Goal: Information Seeking & Learning: Check status

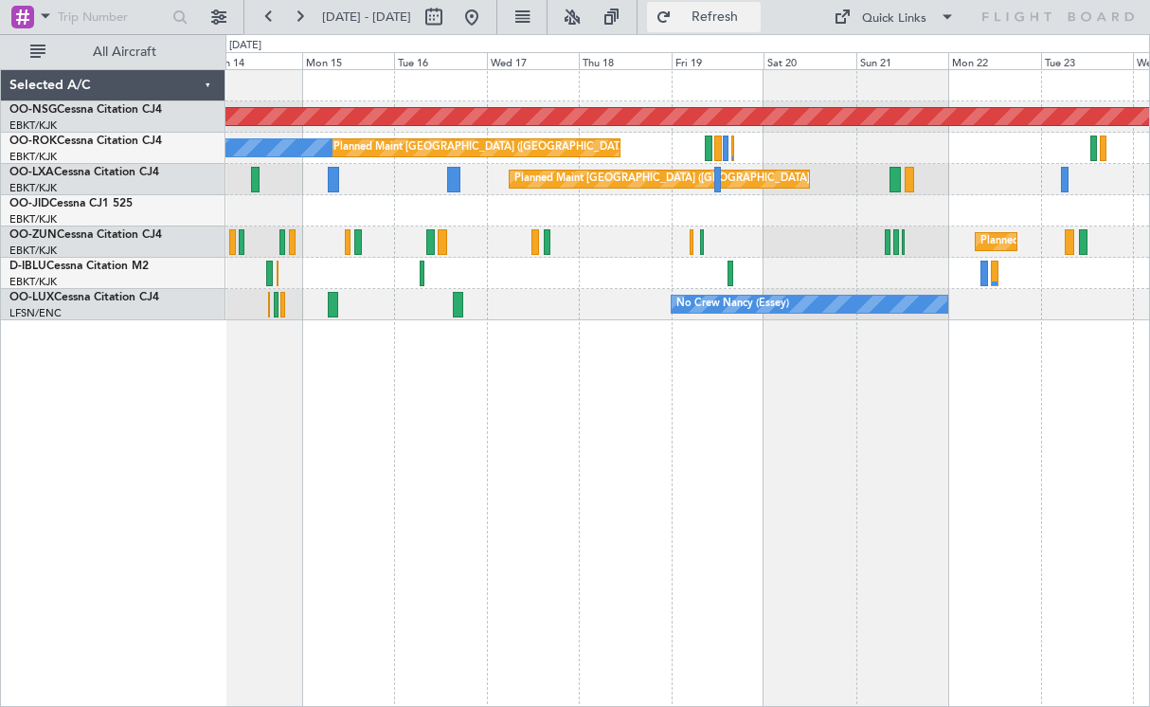
click at [749, 22] on span "Refresh" at bounding box center [716, 16] width 80 height 13
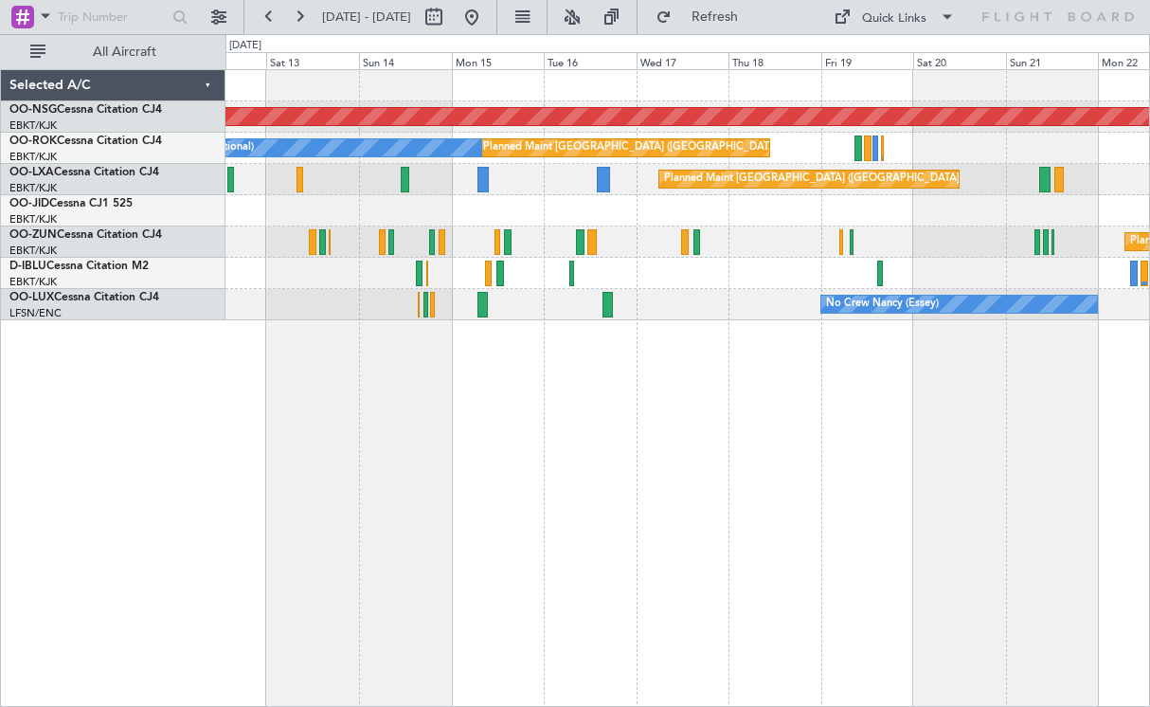
click at [501, 350] on div "Planned Maint [GEOGRAPHIC_DATA] ([GEOGRAPHIC_DATA]) Planned Maint [GEOGRAPHIC_D…" at bounding box center [687, 388] width 925 height 638
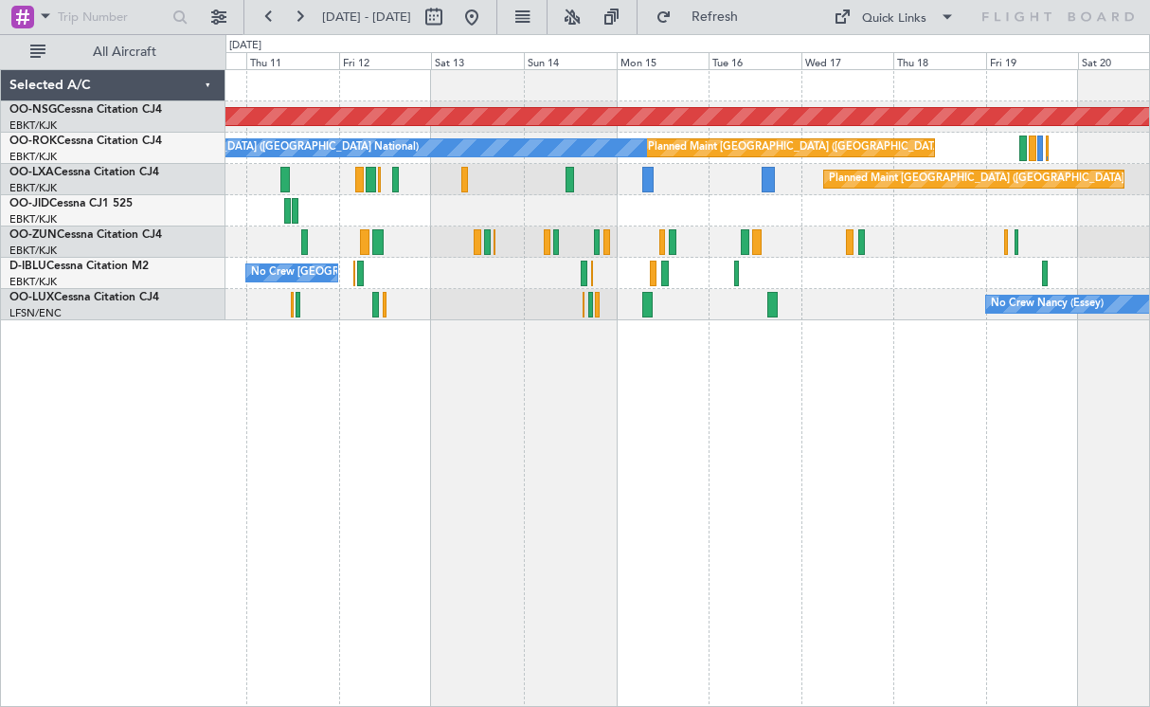
click at [671, 364] on div "Planned Maint [GEOGRAPHIC_DATA] ([GEOGRAPHIC_DATA]) Planned Maint [GEOGRAPHIC_D…" at bounding box center [687, 388] width 925 height 638
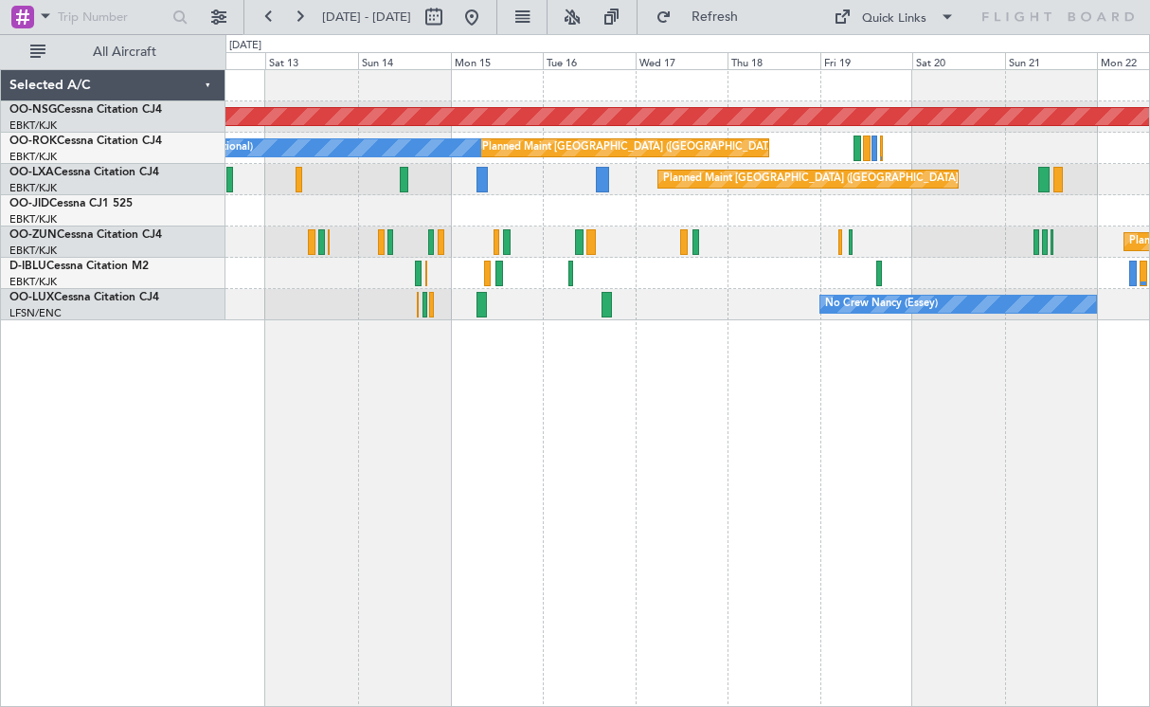
click at [614, 193] on div "Planned Maint [GEOGRAPHIC_DATA] ([GEOGRAPHIC_DATA]) Planned Maint [GEOGRAPHIC_D…" at bounding box center [687, 195] width 924 height 250
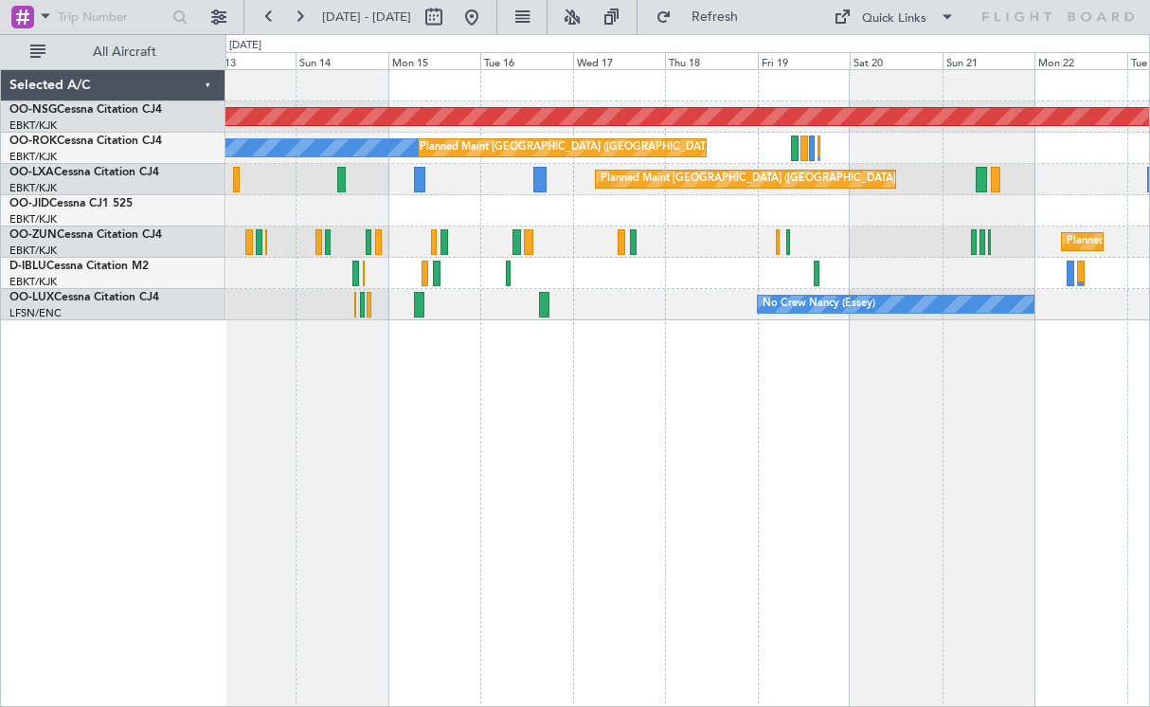
click at [818, 267] on div "No Crew [GEOGRAPHIC_DATA] ([GEOGRAPHIC_DATA] National)" at bounding box center [687, 273] width 924 height 31
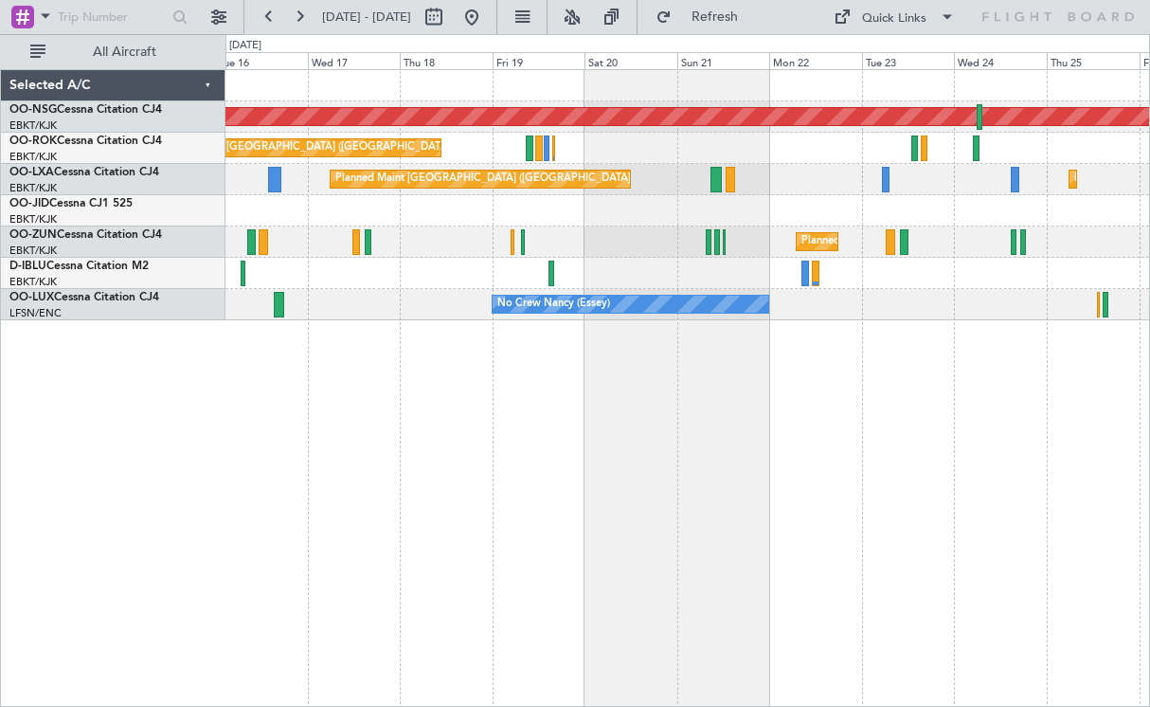
click at [793, 177] on div "Planned Maint [GEOGRAPHIC_DATA] ([GEOGRAPHIC_DATA]) Planned Maint [GEOGRAPHIC_D…" at bounding box center [687, 179] width 924 height 31
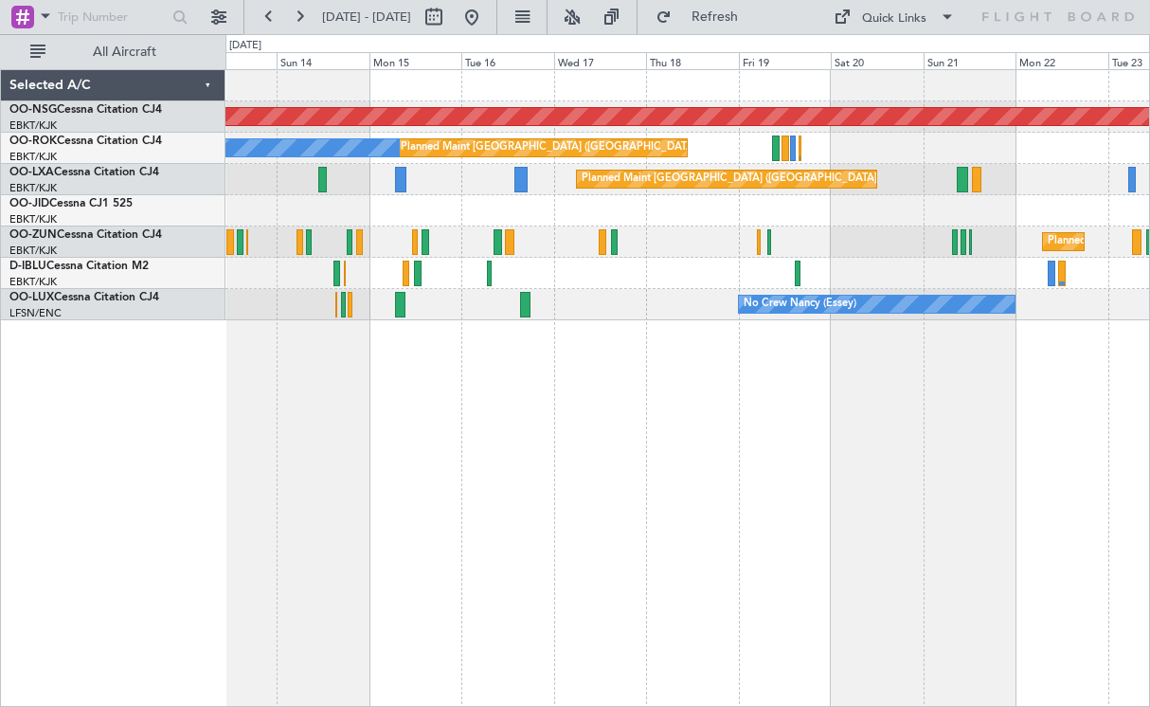
click at [683, 382] on div "Planned Maint [GEOGRAPHIC_DATA] ([GEOGRAPHIC_DATA]) Planned Maint [GEOGRAPHIC_D…" at bounding box center [687, 388] width 925 height 638
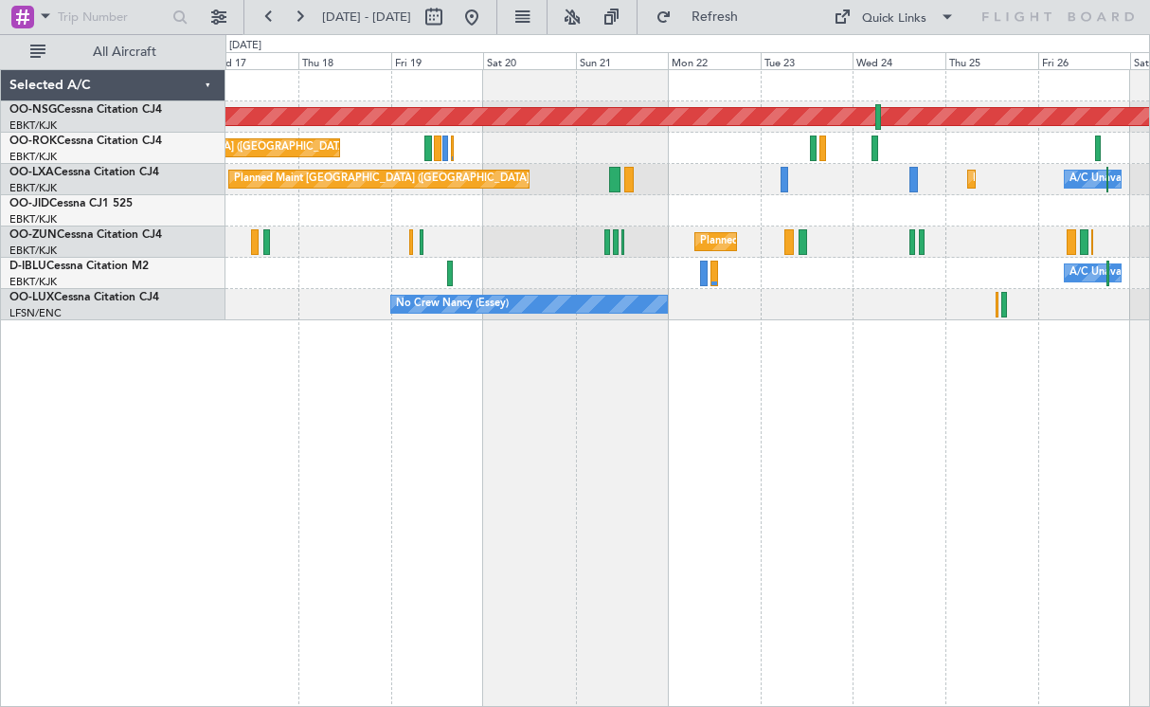
click at [754, 282] on div "A/C Unavailable [GEOGRAPHIC_DATA] ([GEOGRAPHIC_DATA] National) A/C Unavailable …" at bounding box center [687, 273] width 924 height 31
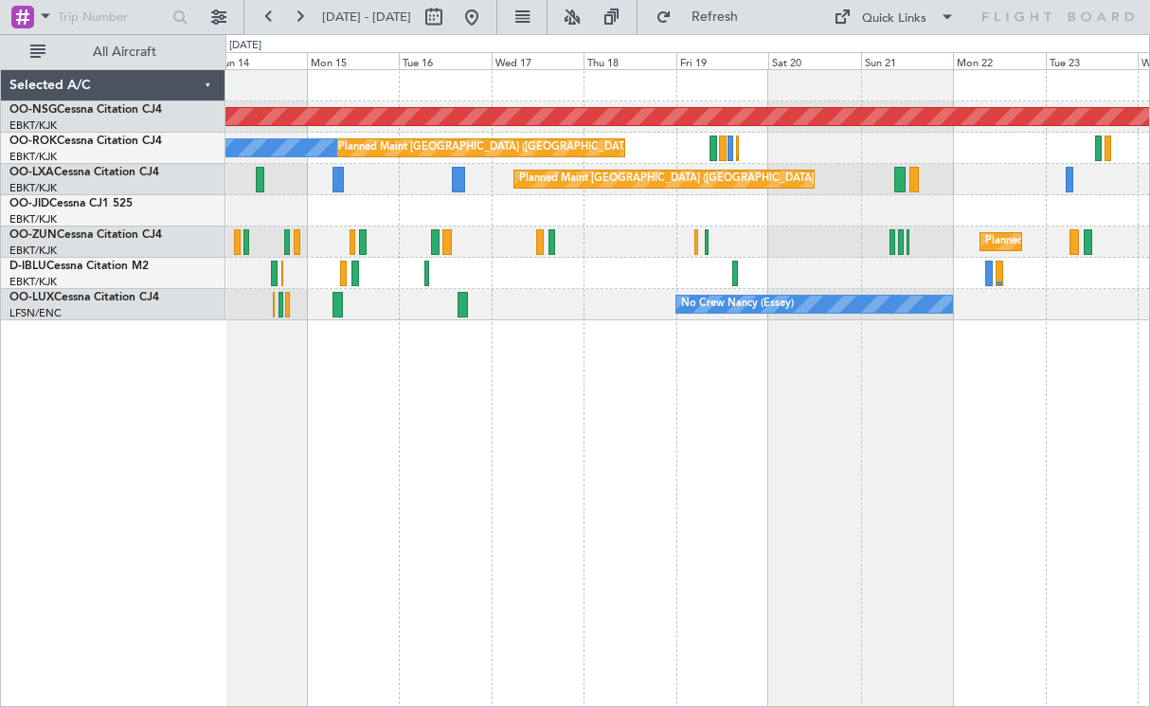
click at [749, 423] on div "Planned Maint [GEOGRAPHIC_DATA] ([GEOGRAPHIC_DATA]) Planned Maint [GEOGRAPHIC_D…" at bounding box center [687, 388] width 925 height 638
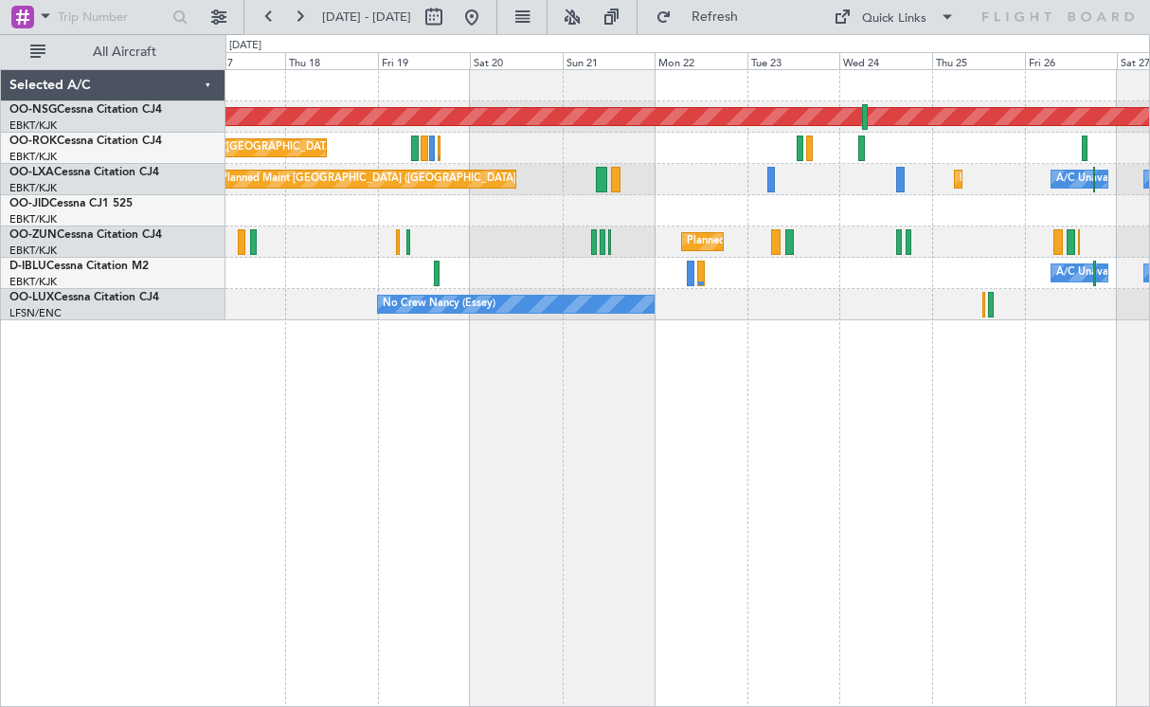
click at [668, 204] on div "Planned Maint [GEOGRAPHIC_DATA] ([GEOGRAPHIC_DATA]) Planned Maint [GEOGRAPHIC_D…" at bounding box center [687, 195] width 924 height 250
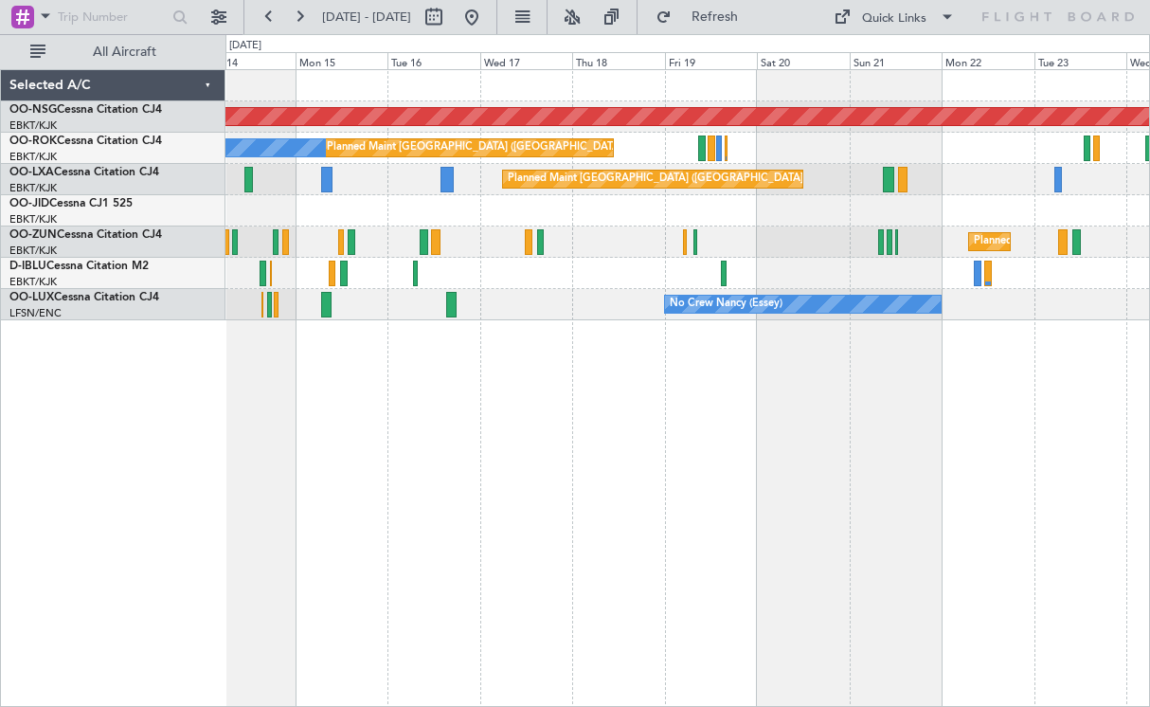
click at [852, 455] on div "Planned Maint [GEOGRAPHIC_DATA] ([GEOGRAPHIC_DATA]) Planned Maint [GEOGRAPHIC_D…" at bounding box center [687, 388] width 925 height 638
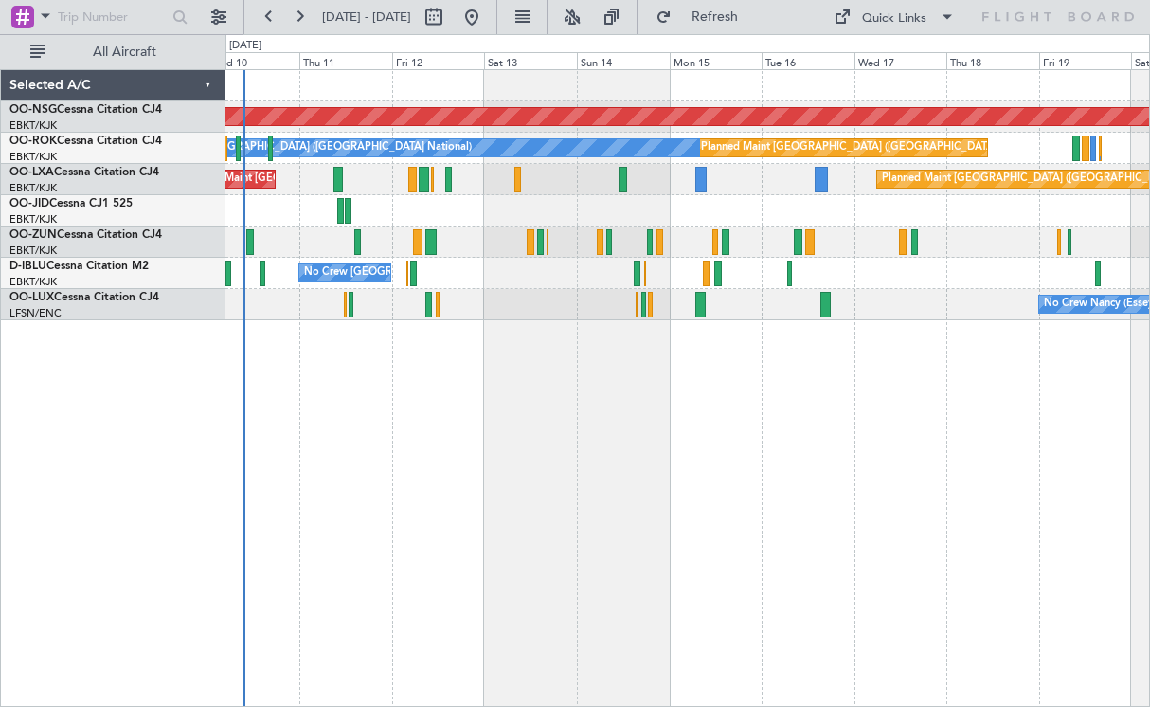
click at [739, 423] on div "Planned Maint [GEOGRAPHIC_DATA] ([GEOGRAPHIC_DATA]) Planned Maint [GEOGRAPHIC_D…" at bounding box center [687, 388] width 925 height 638
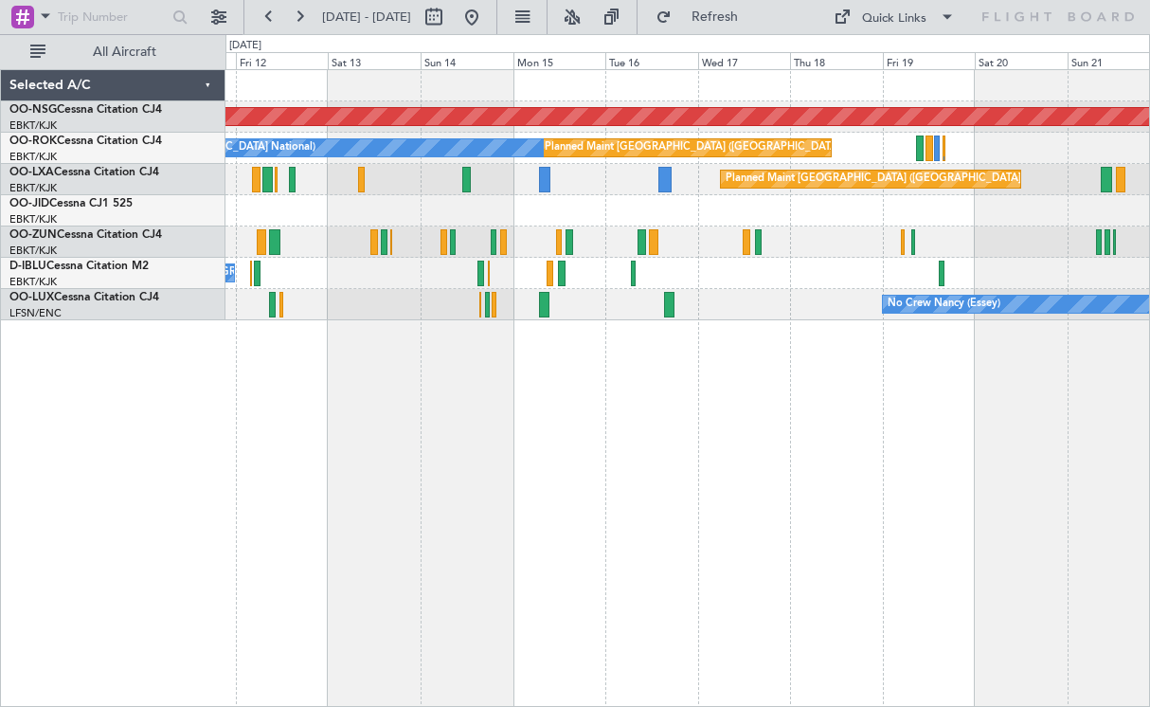
click at [662, 436] on div "Planned Maint [GEOGRAPHIC_DATA] ([GEOGRAPHIC_DATA]) Planned Maint [GEOGRAPHIC_D…" at bounding box center [687, 388] width 925 height 638
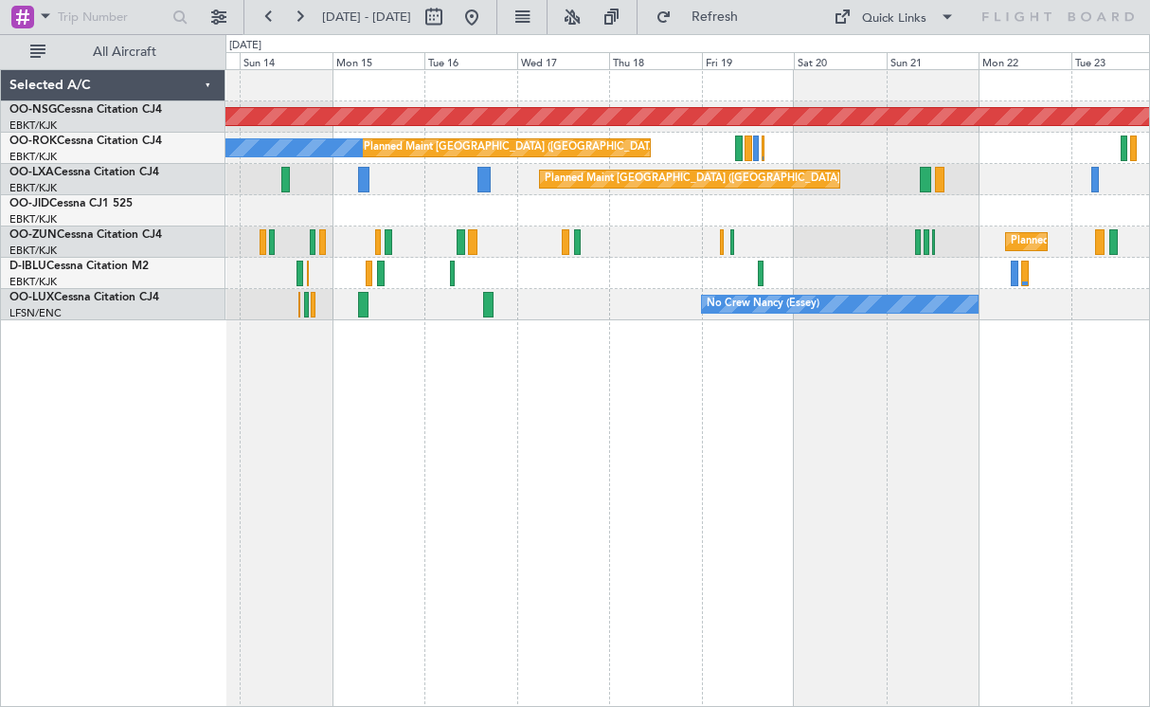
click at [850, 364] on div "Planned Maint [GEOGRAPHIC_DATA] ([GEOGRAPHIC_DATA]) Planned Maint [GEOGRAPHIC_D…" at bounding box center [687, 388] width 925 height 638
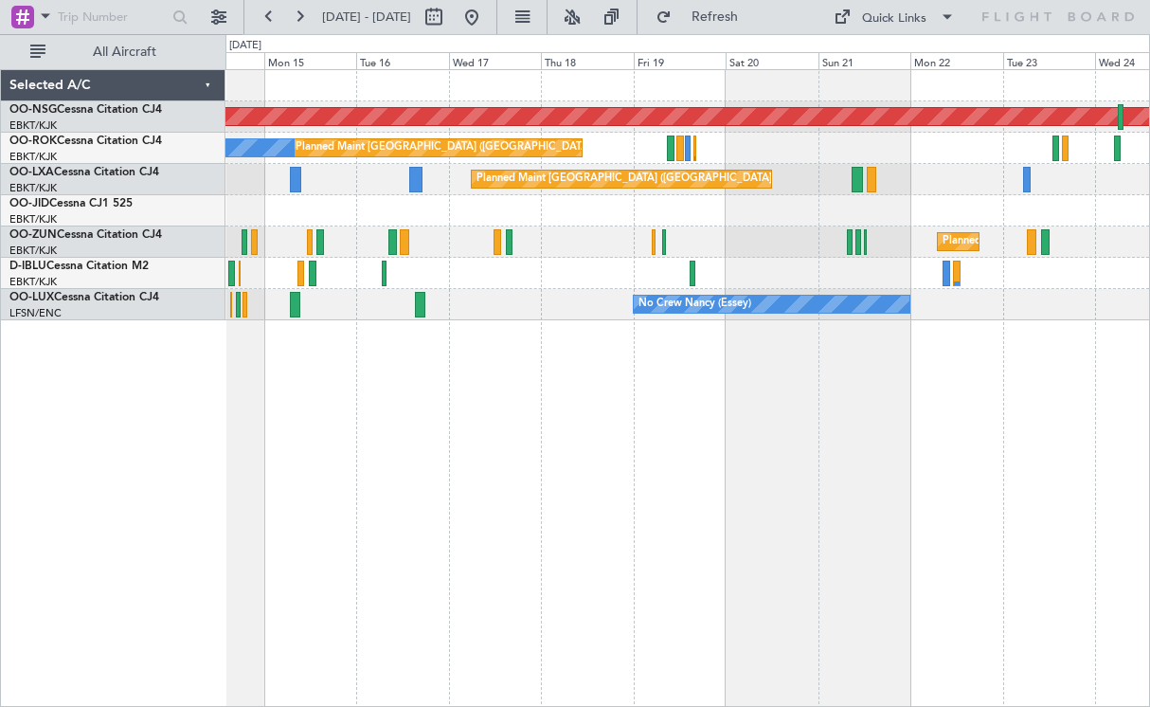
click at [549, 442] on div "Planned Maint [GEOGRAPHIC_DATA] ([GEOGRAPHIC_DATA]) Planned Maint [GEOGRAPHIC_D…" at bounding box center [687, 388] width 925 height 638
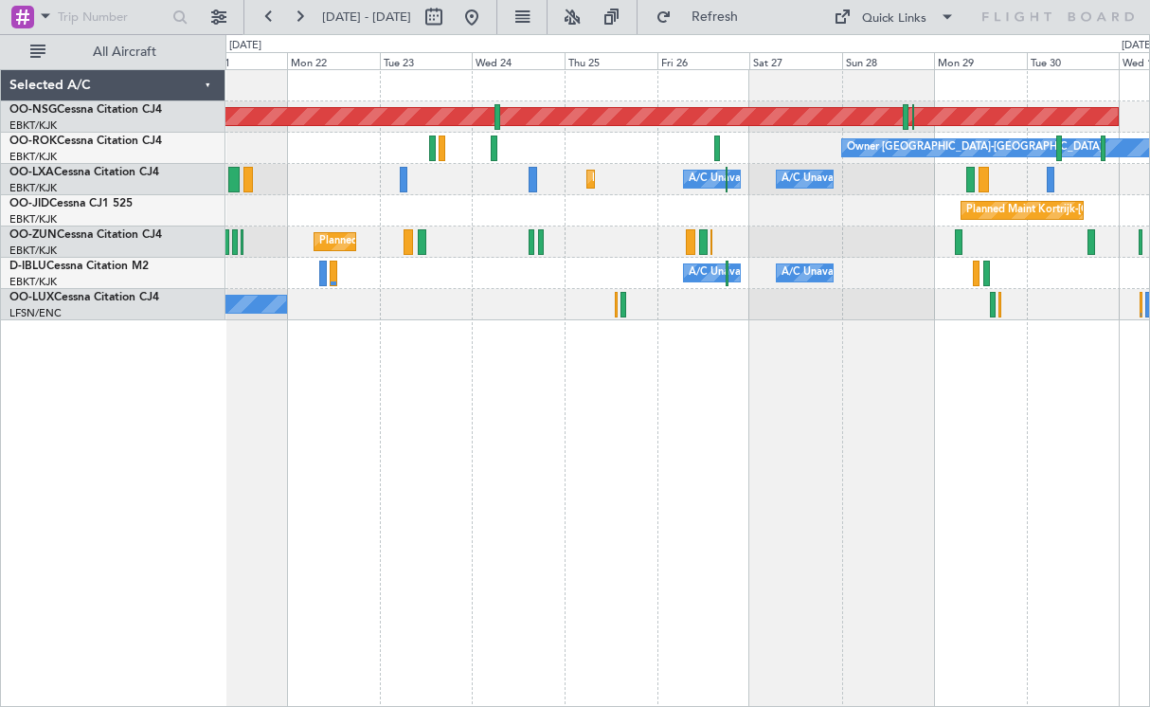
click at [549, 424] on div "Planned Maint [GEOGRAPHIC_DATA] ([GEOGRAPHIC_DATA]) Owner [GEOGRAPHIC_DATA]-[GE…" at bounding box center [687, 388] width 925 height 638
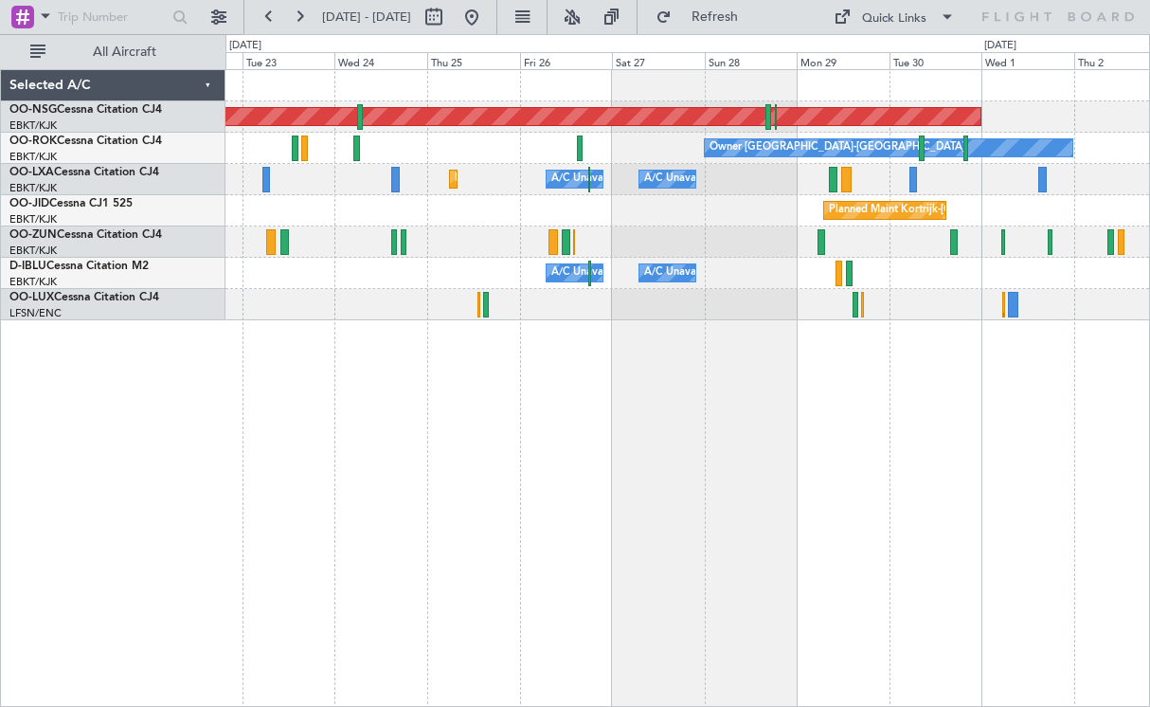
click at [712, 390] on div "Planned Maint [GEOGRAPHIC_DATA] ([GEOGRAPHIC_DATA]) Owner [GEOGRAPHIC_DATA]-[GE…" at bounding box center [687, 388] width 925 height 638
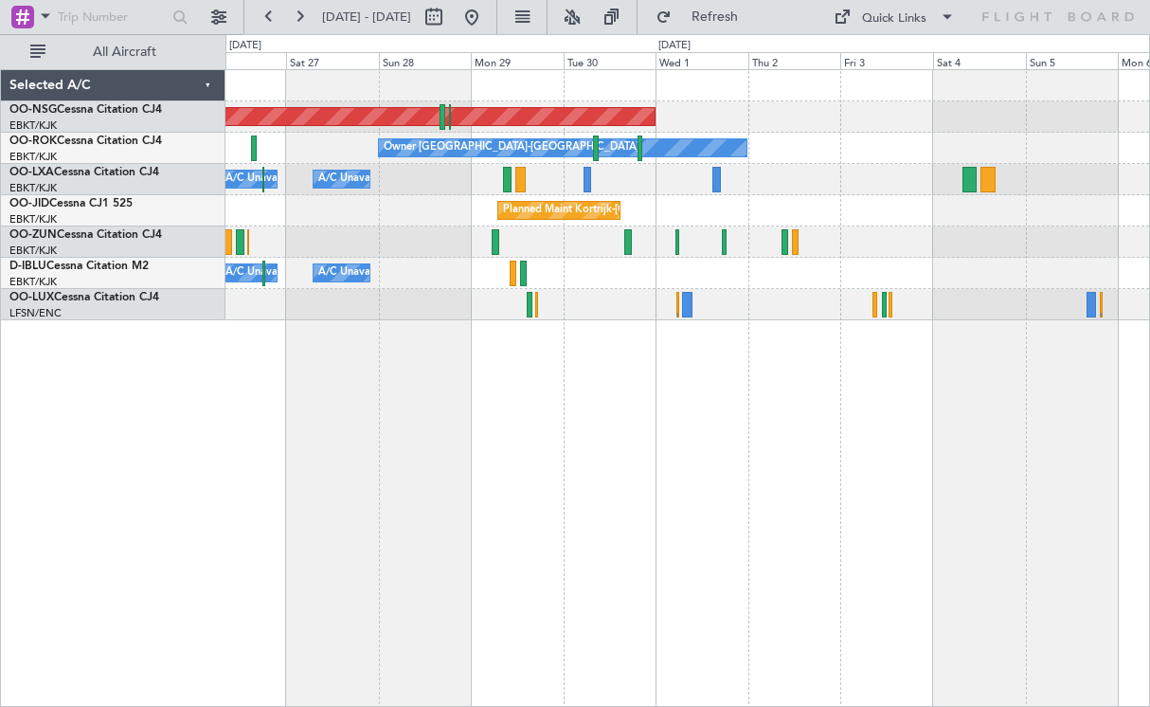
click at [689, 223] on div "Planned Maint Kortrijk-[GEOGRAPHIC_DATA]" at bounding box center [687, 210] width 924 height 31
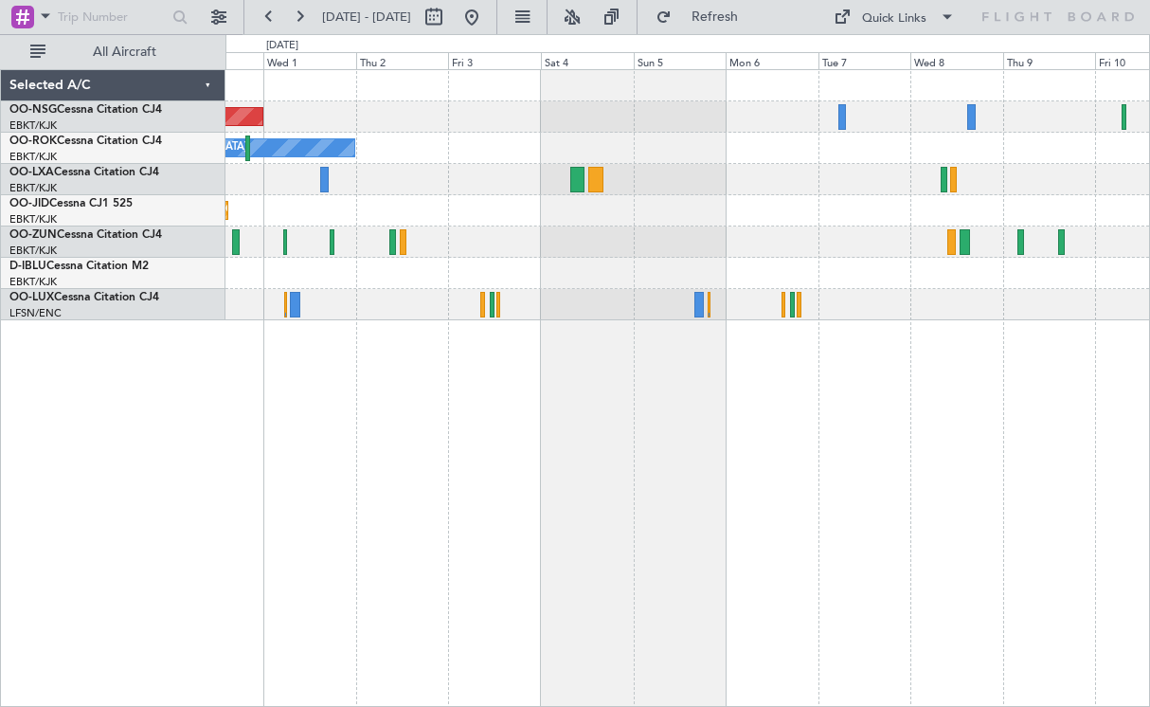
click at [654, 211] on div "Planned Maint Kortrijk-[GEOGRAPHIC_DATA]" at bounding box center [687, 210] width 924 height 31
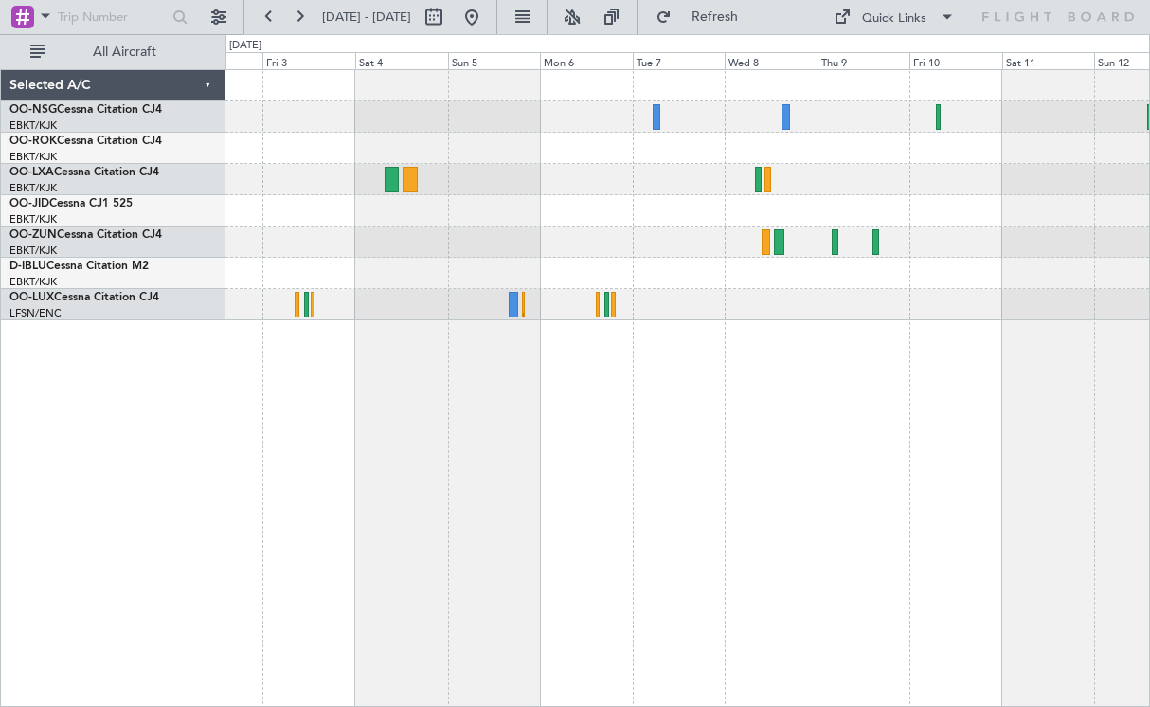
click at [878, 216] on div "Planned Maint Kortrijk-[GEOGRAPHIC_DATA]" at bounding box center [687, 210] width 924 height 31
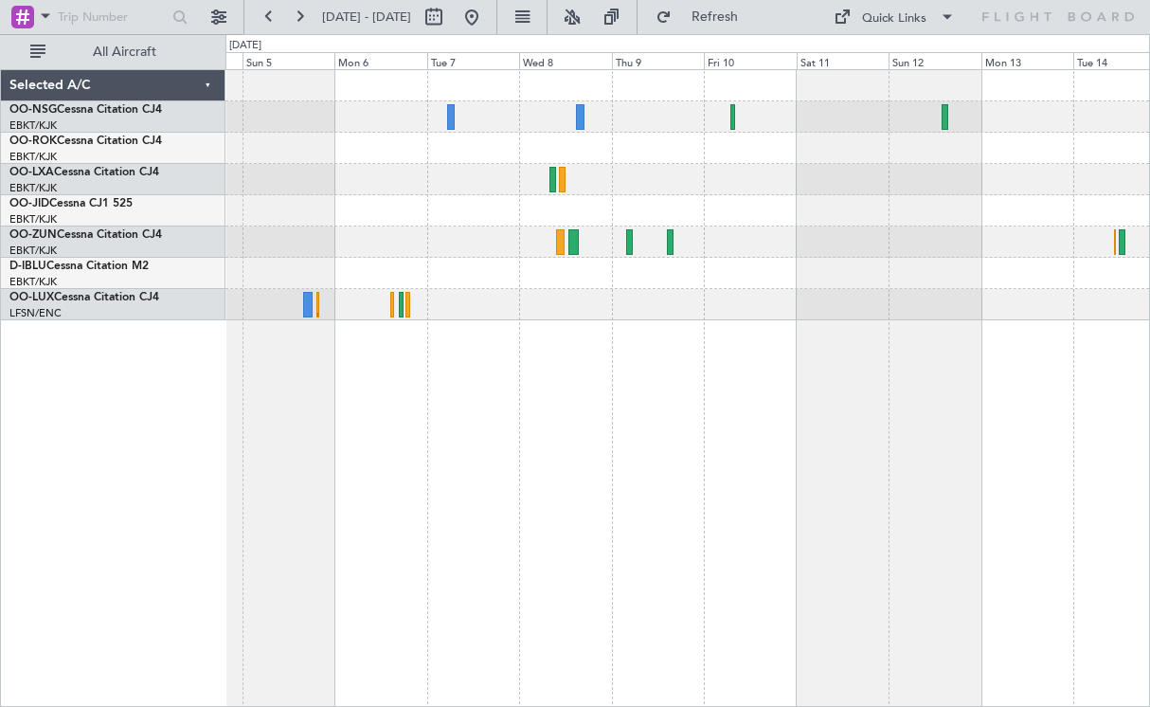
click at [681, 207] on div at bounding box center [687, 210] width 924 height 31
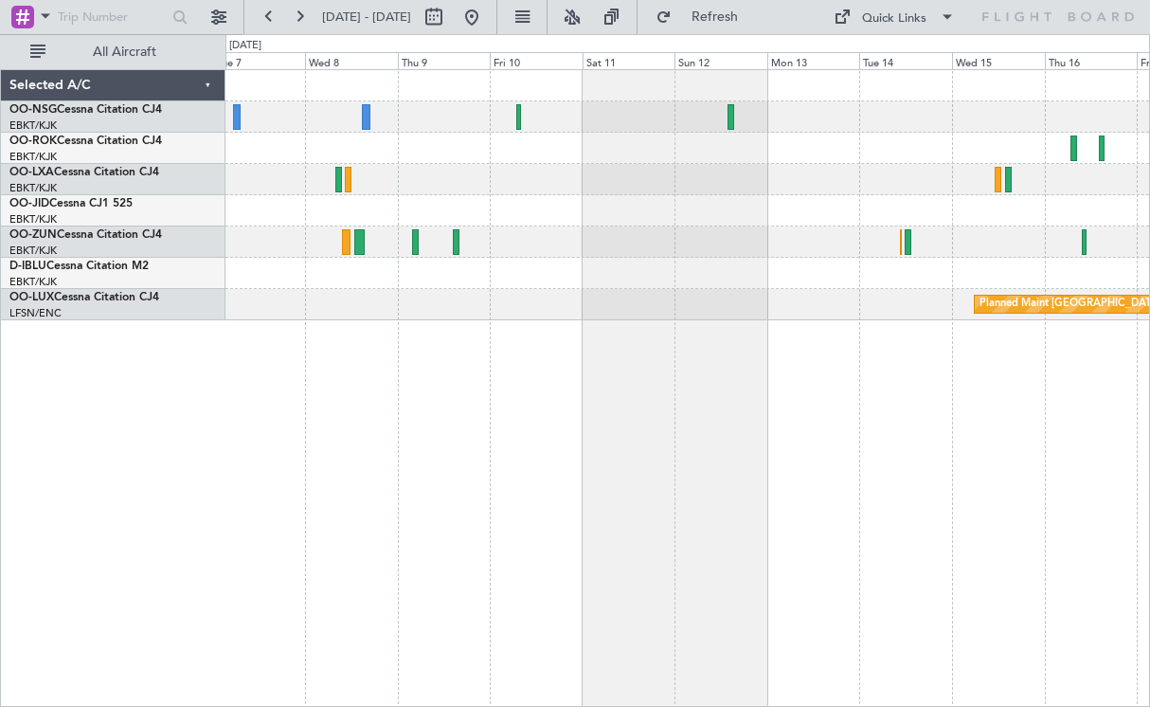
click at [712, 204] on div at bounding box center [687, 210] width 924 height 31
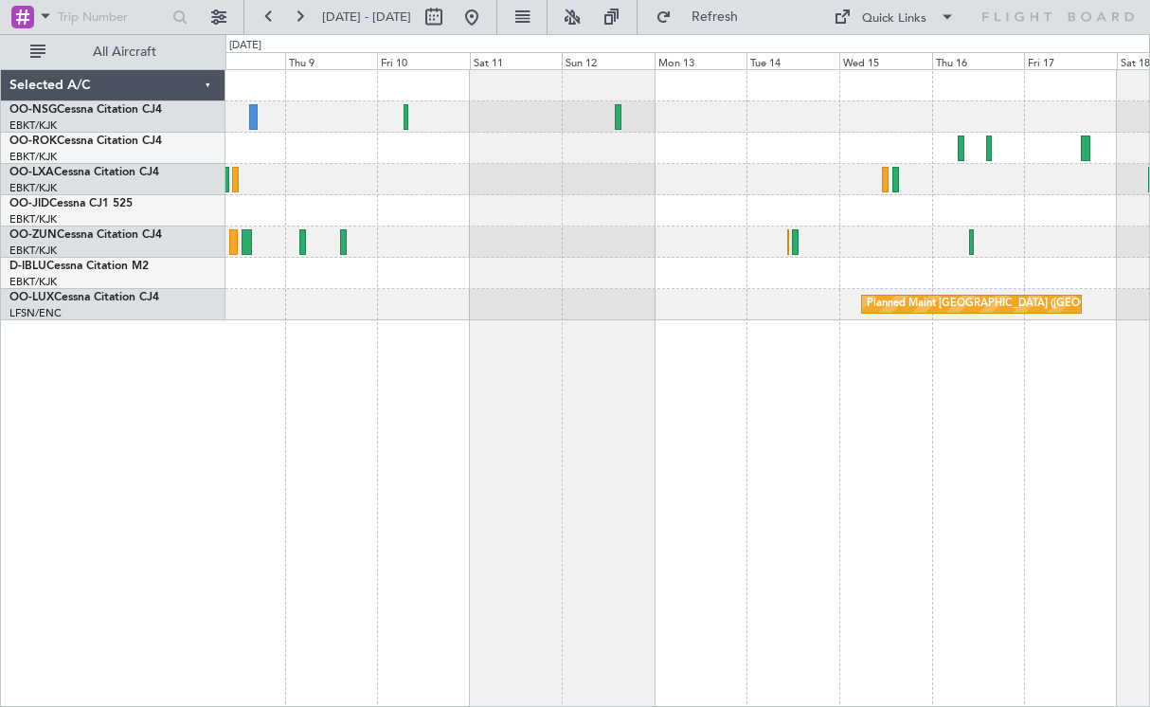
click at [722, 219] on div "Planned Maint [GEOGRAPHIC_DATA] ([GEOGRAPHIC_DATA] National)" at bounding box center [687, 195] width 924 height 250
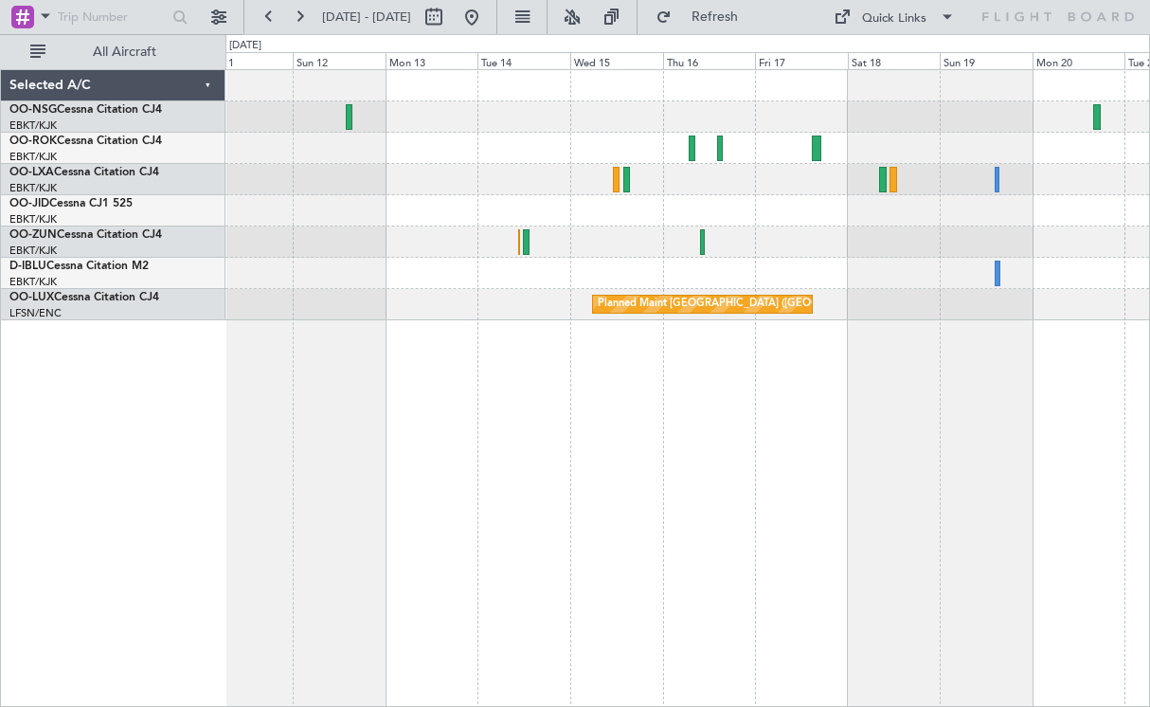
click at [961, 343] on div "Planned Maint [GEOGRAPHIC_DATA] ([GEOGRAPHIC_DATA] National)" at bounding box center [687, 388] width 925 height 638
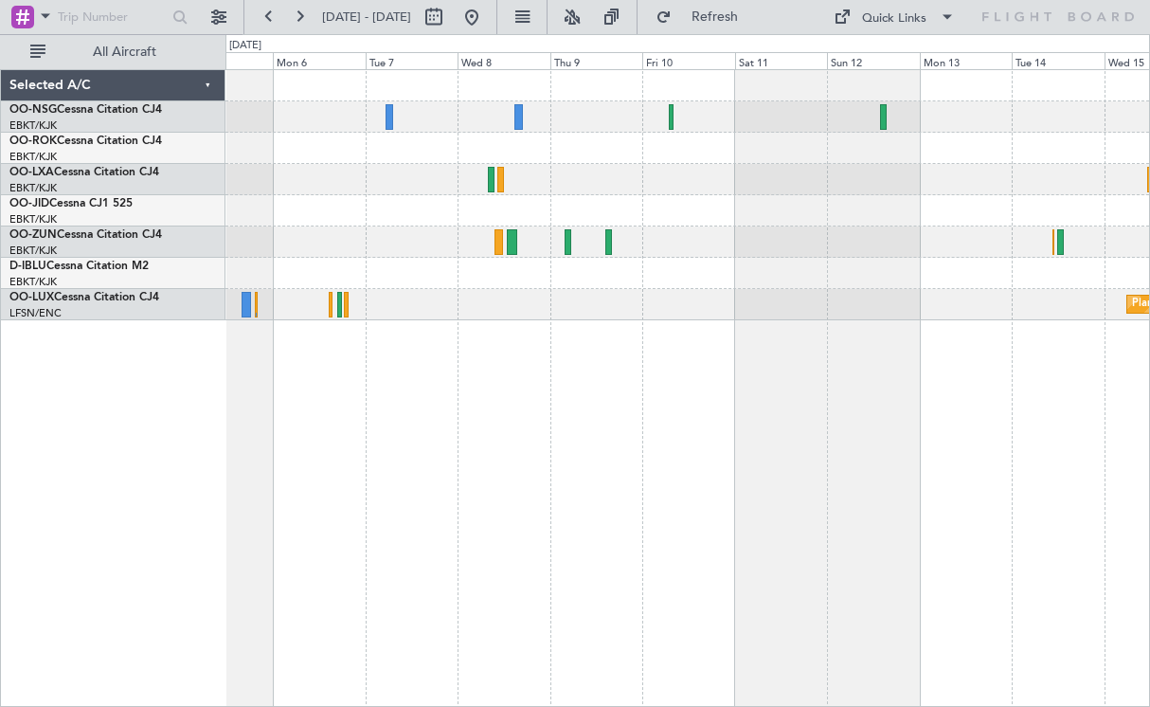
click at [861, 348] on div "Planned Maint [GEOGRAPHIC_DATA] ([GEOGRAPHIC_DATA] National)" at bounding box center [687, 388] width 925 height 638
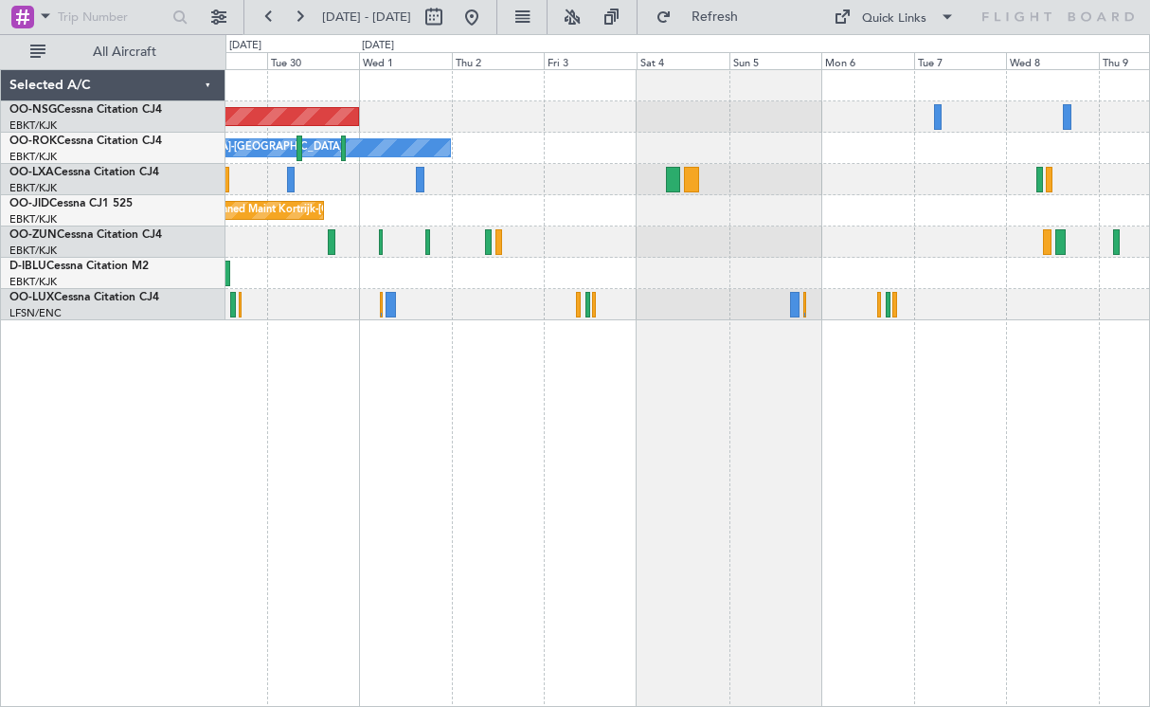
click at [668, 353] on div "Planned Maint [GEOGRAPHIC_DATA] ([GEOGRAPHIC_DATA]) Owner [GEOGRAPHIC_DATA]-[GE…" at bounding box center [687, 388] width 925 height 638
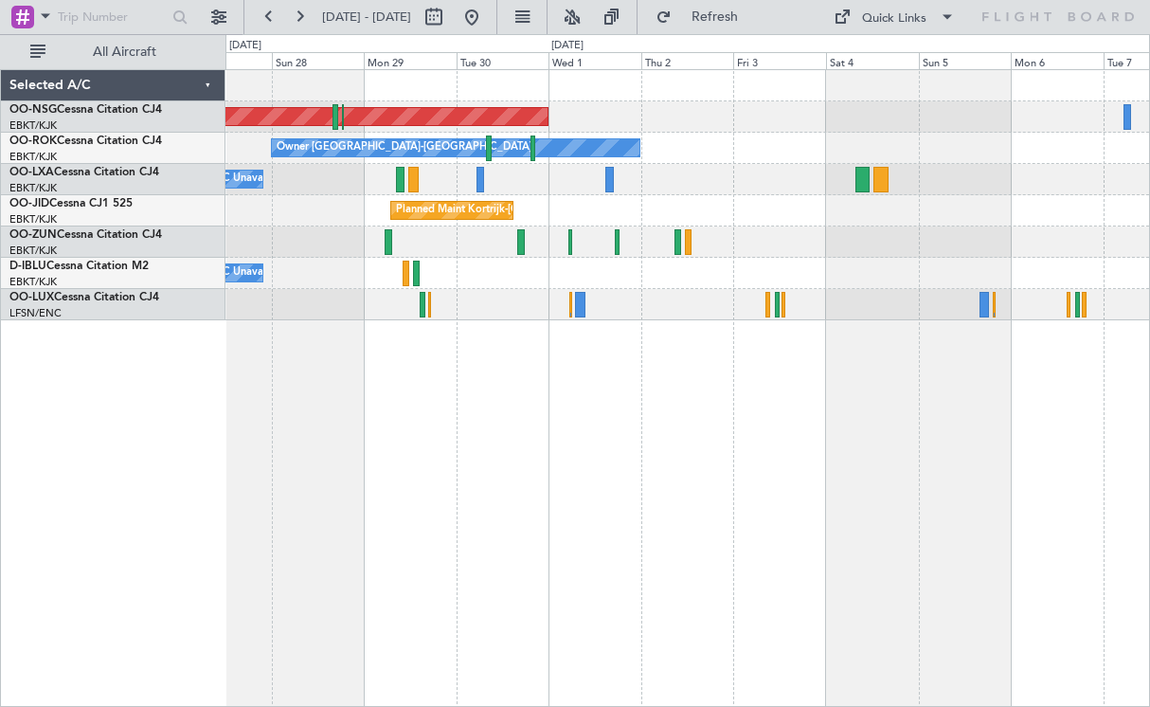
click at [654, 205] on div "Planned Maint Kortrijk-[GEOGRAPHIC_DATA]" at bounding box center [687, 210] width 924 height 31
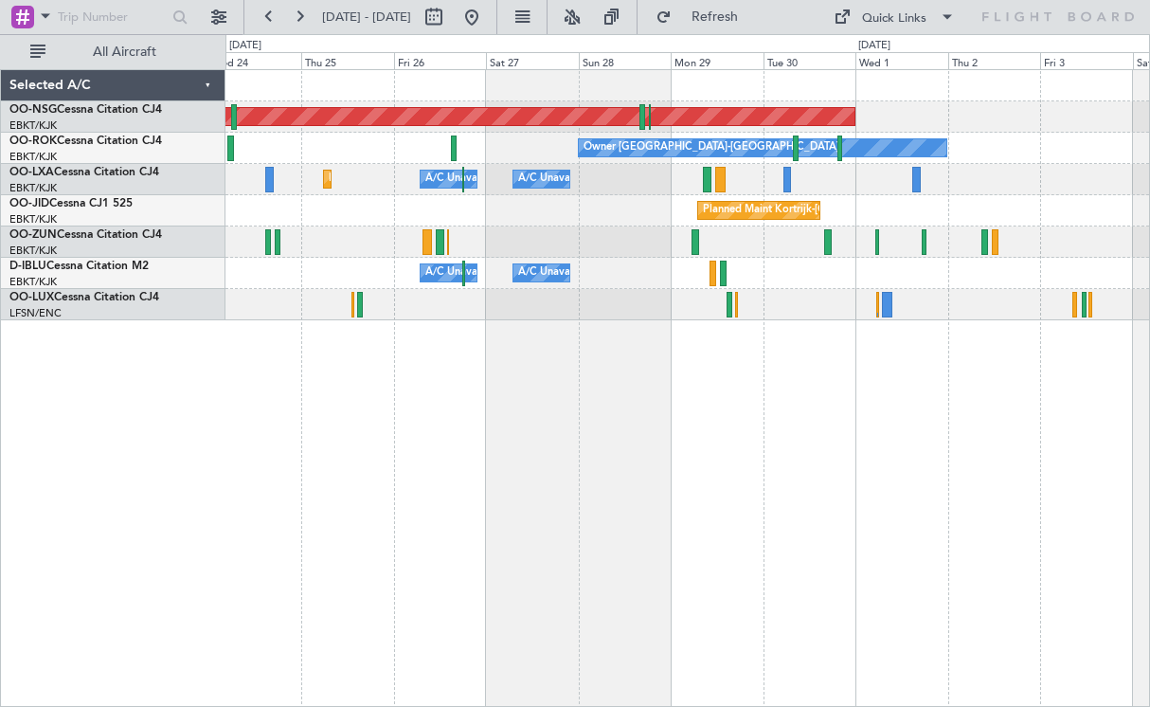
click at [716, 219] on div "Planned Maint Kortrijk-[GEOGRAPHIC_DATA]" at bounding box center [687, 210] width 924 height 31
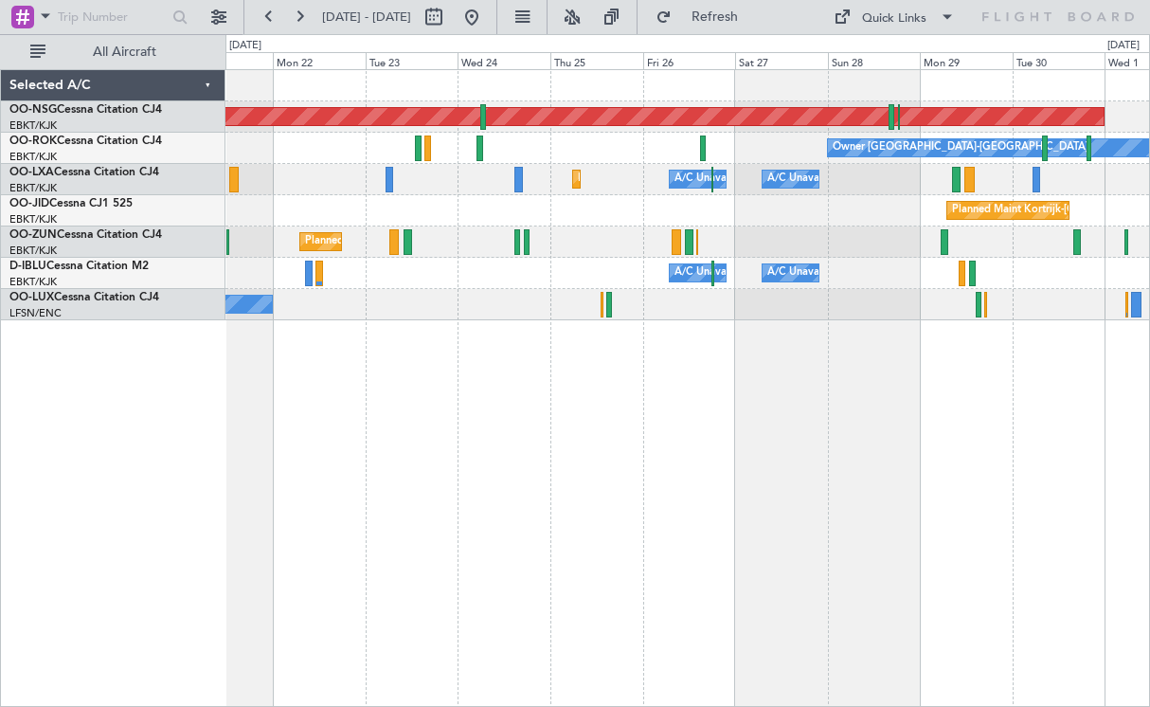
click at [623, 259] on div "Planned Maint [GEOGRAPHIC_DATA] ([GEOGRAPHIC_DATA]) Owner [GEOGRAPHIC_DATA]-[GE…" at bounding box center [687, 195] width 924 height 250
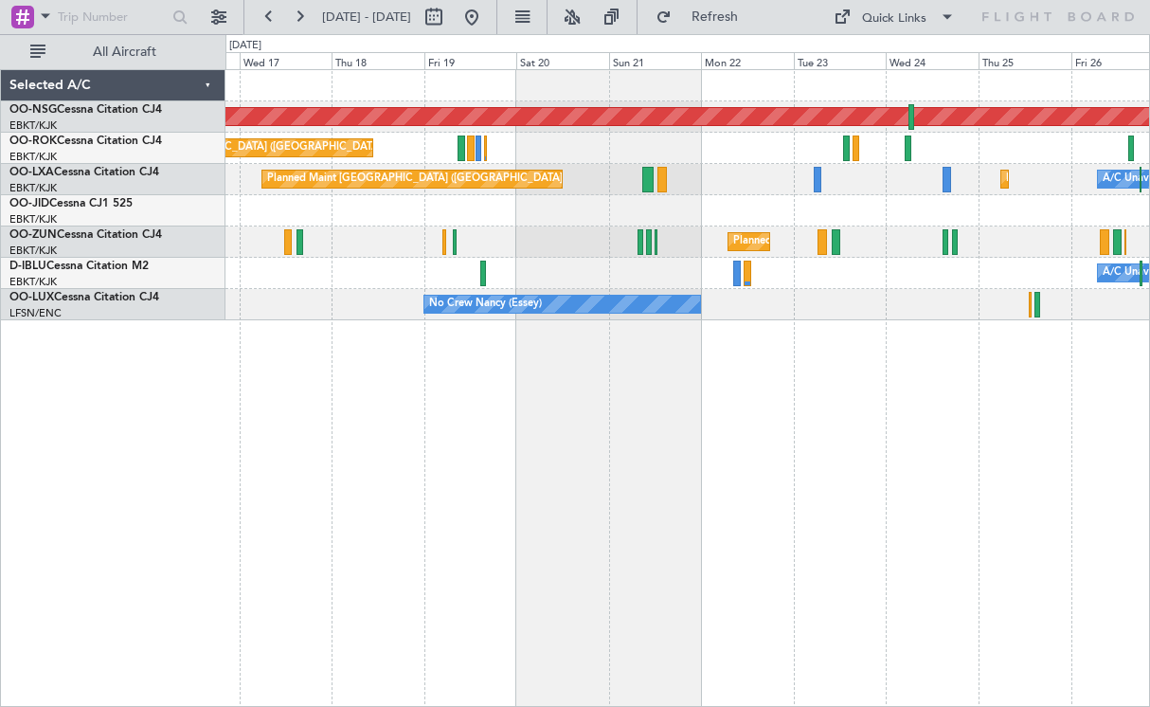
click at [758, 236] on div "Planned Maint [GEOGRAPHIC_DATA] ([GEOGRAPHIC_DATA]) Planned Maint [GEOGRAPHIC_D…" at bounding box center [687, 195] width 924 height 250
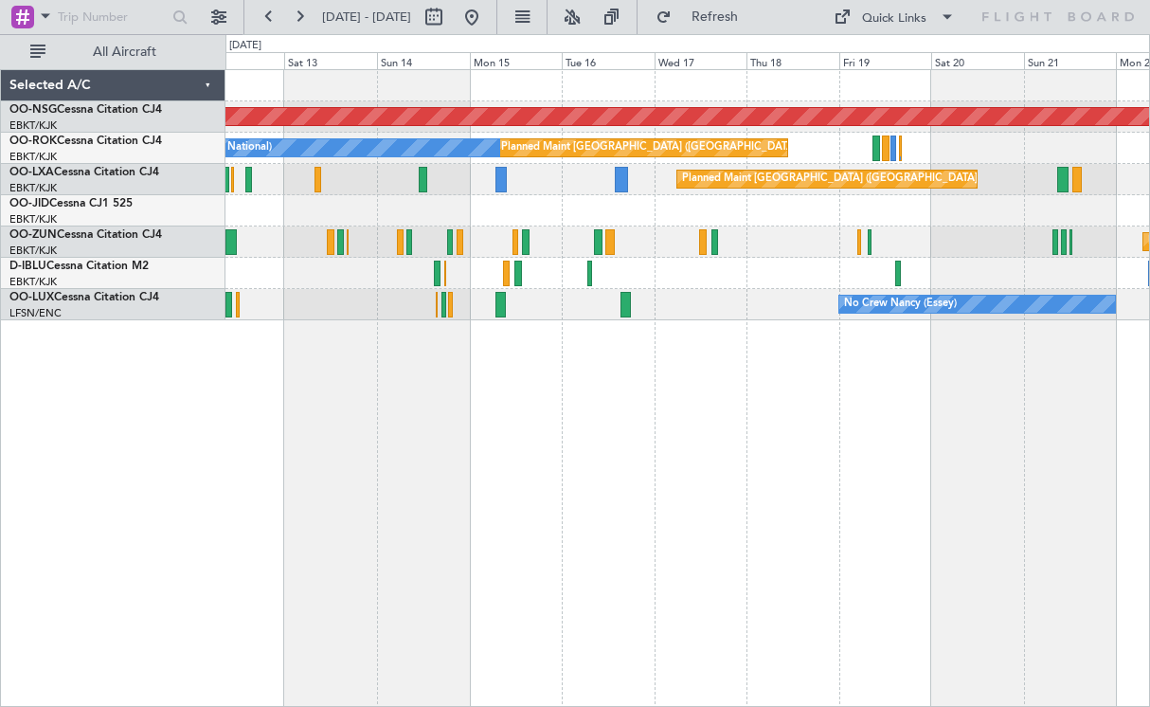
click at [819, 228] on div "Planned Maint [GEOGRAPHIC_DATA] ([GEOGRAPHIC_DATA]) Planned Maint [GEOGRAPHIC_D…" at bounding box center [687, 195] width 924 height 250
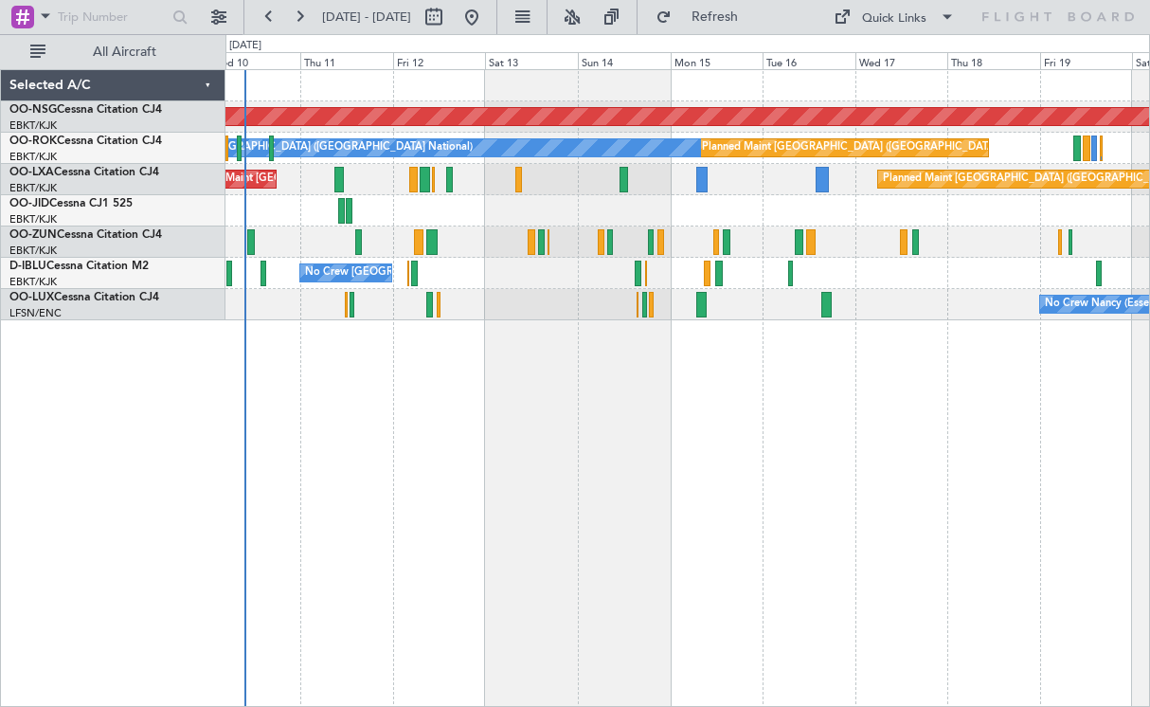
click at [715, 222] on div at bounding box center [687, 210] width 924 height 31
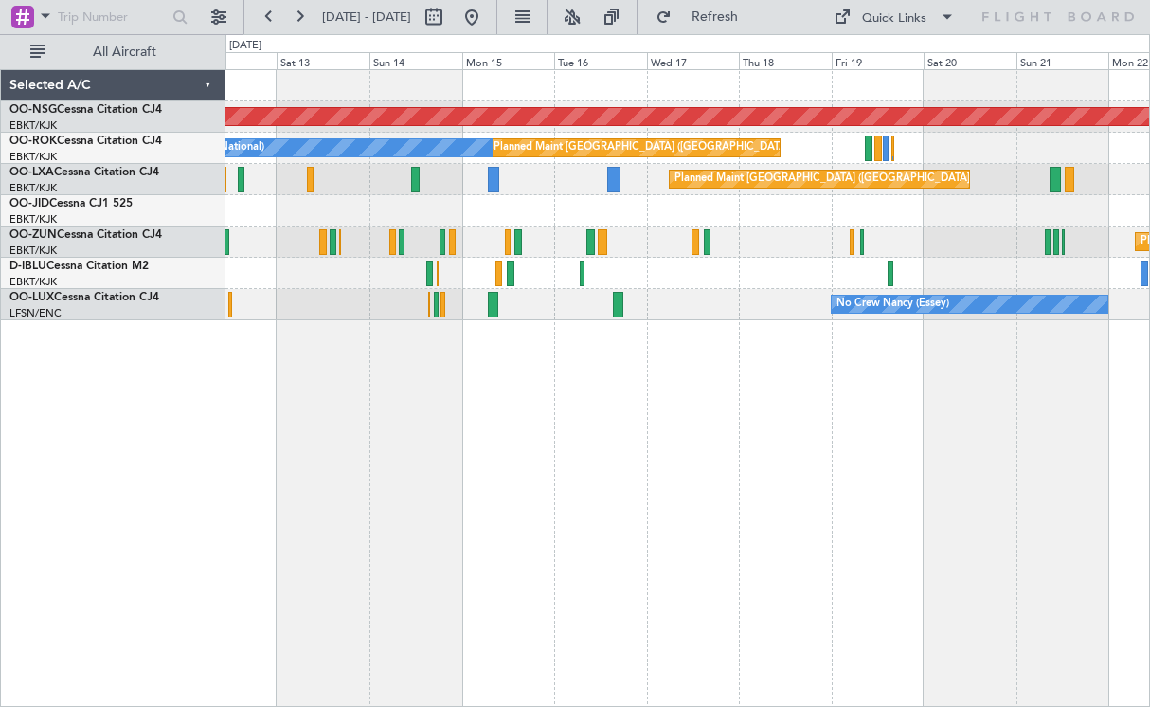
click at [636, 307] on div "No Crew [PERSON_NAME] ([PERSON_NAME]) No Crew [PERSON_NAME] ([PERSON_NAME])" at bounding box center [687, 304] width 924 height 31
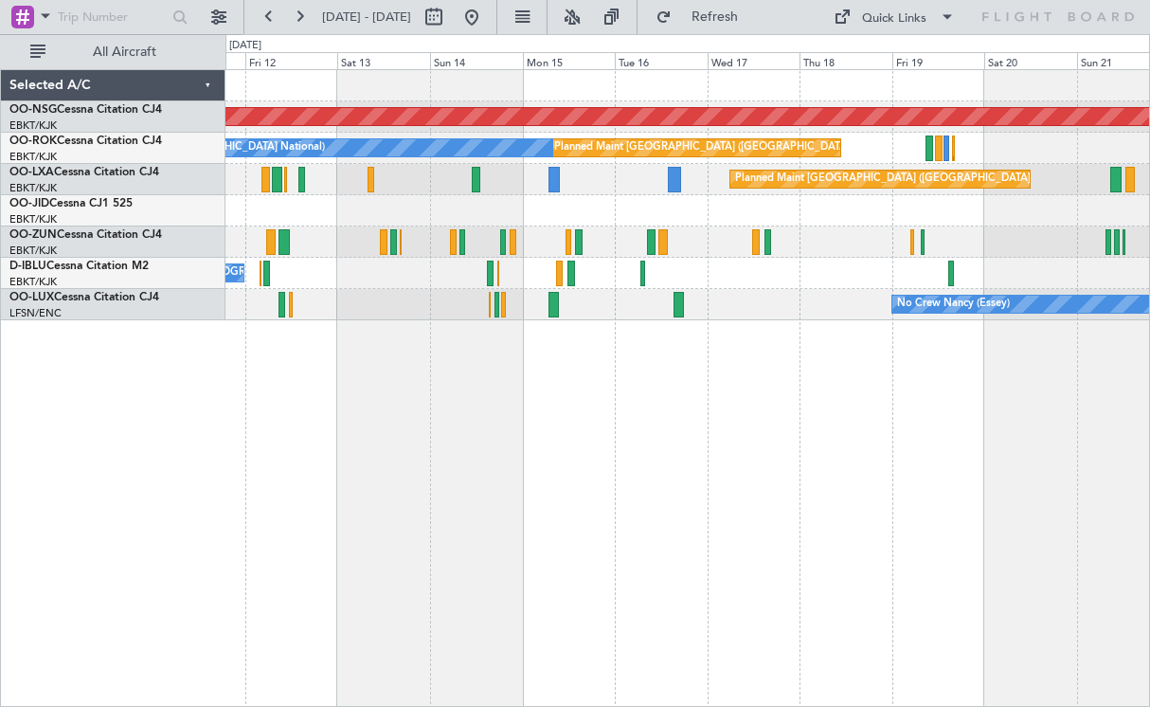
click at [646, 408] on div "Planned Maint [GEOGRAPHIC_DATA] ([GEOGRAPHIC_DATA]) Planned Maint [GEOGRAPHIC_D…" at bounding box center [687, 388] width 925 height 638
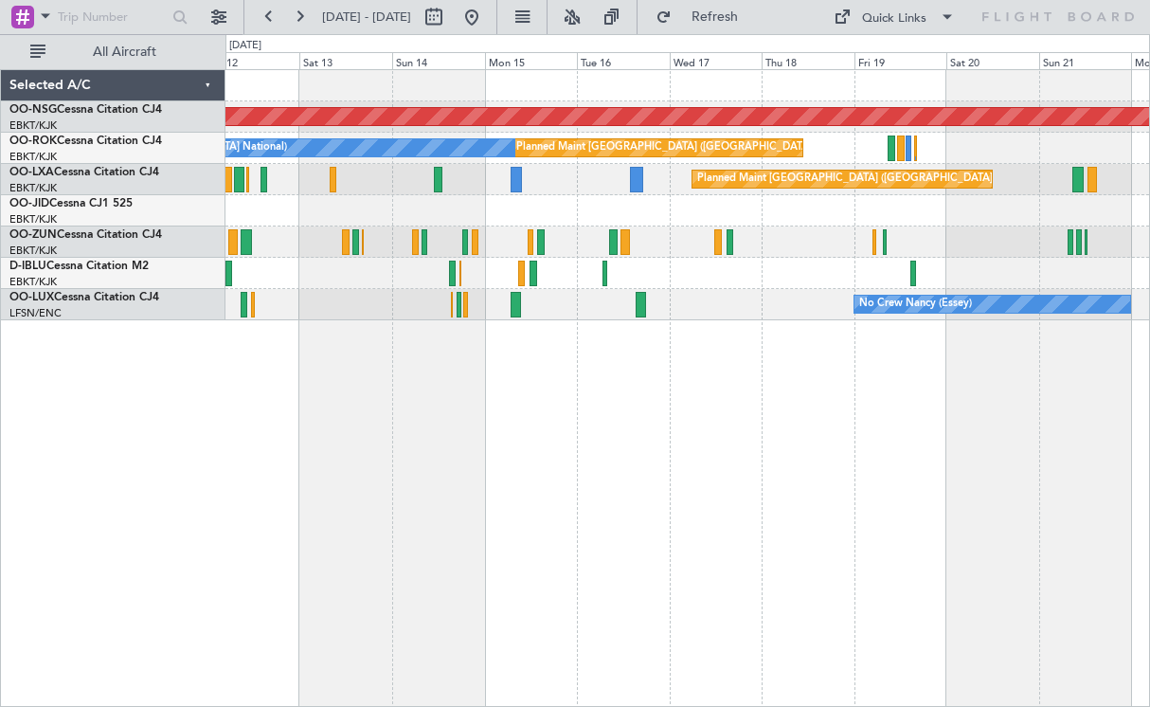
click at [571, 416] on div "Planned Maint [GEOGRAPHIC_DATA] ([GEOGRAPHIC_DATA]) Planned Maint [GEOGRAPHIC_D…" at bounding box center [687, 388] width 925 height 638
